Goal: Check status: Check status

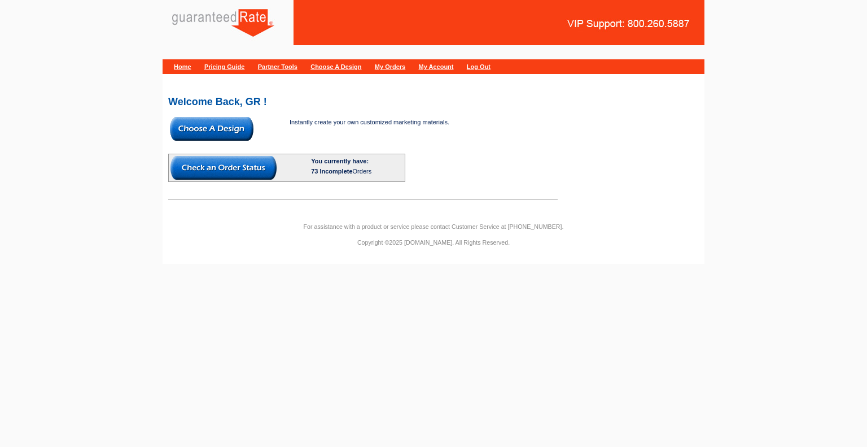
click at [405, 67] on link "My Orders" at bounding box center [390, 66] width 30 height 7
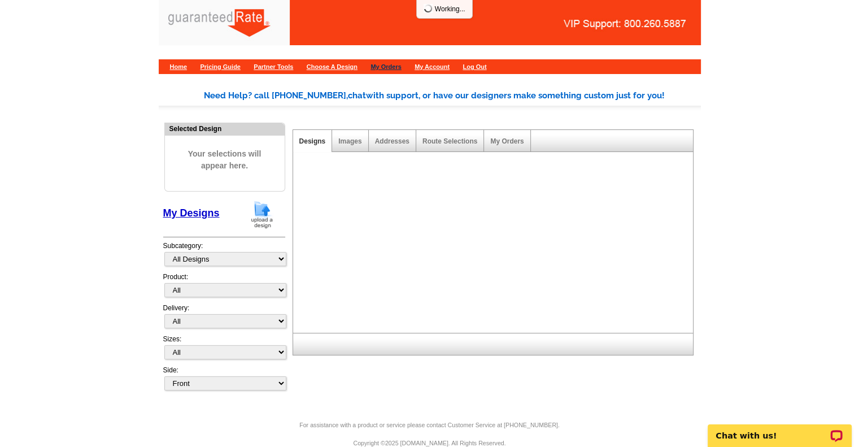
click at [401, 68] on link "My Orders" at bounding box center [385, 66] width 30 height 7
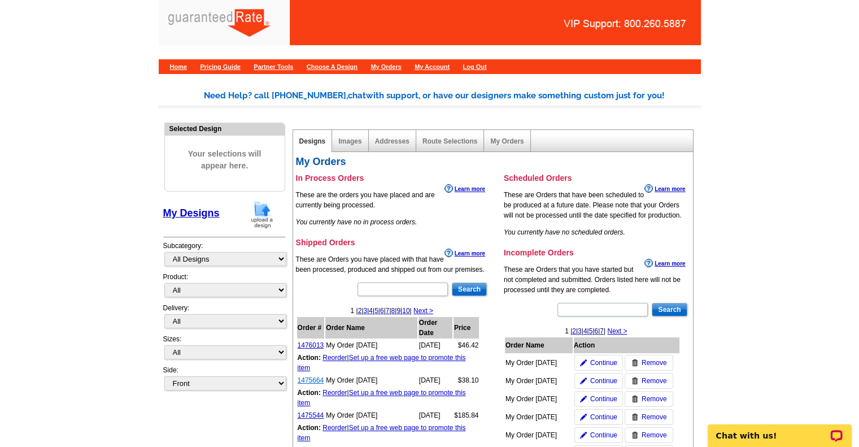
click at [316, 376] on link "1475664" at bounding box center [310, 380] width 27 height 8
